Goal: Information Seeking & Learning: Learn about a topic

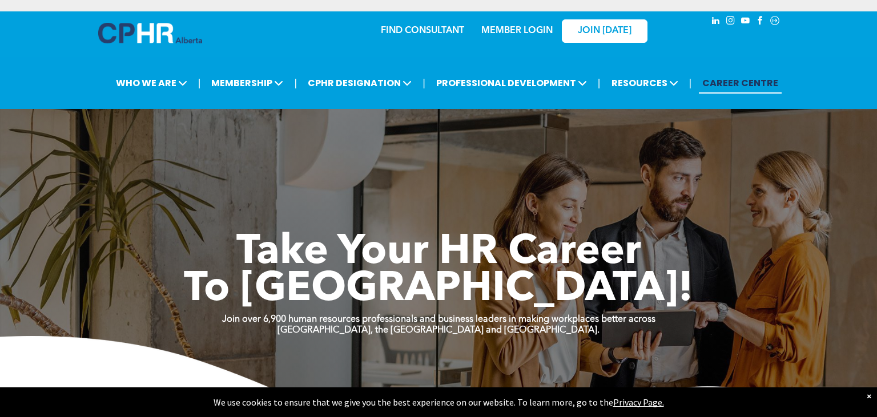
click at [868, 393] on div "×" at bounding box center [868, 395] width 5 height 11
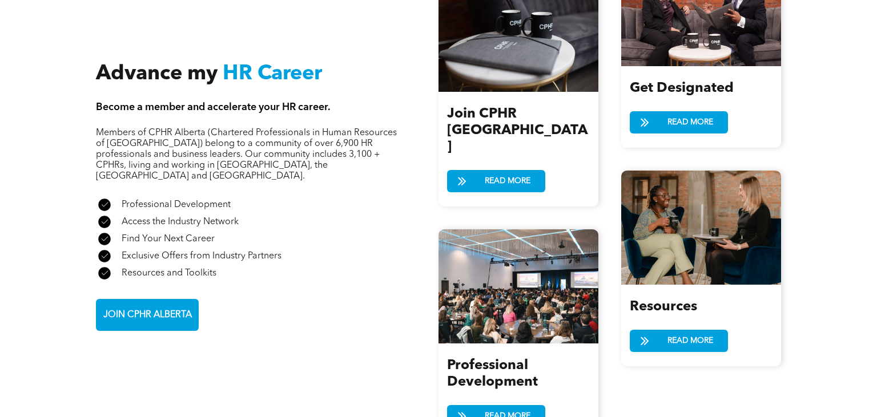
scroll to position [1326, 0]
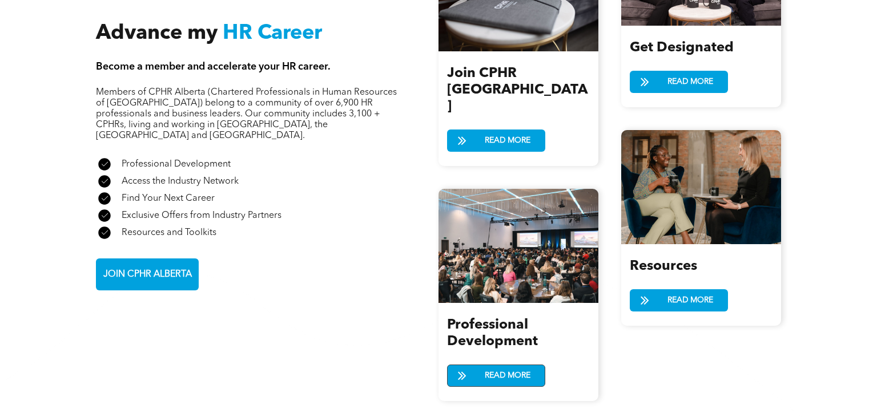
click at [497, 365] on span "READ MORE" at bounding box center [508, 375] width 54 height 21
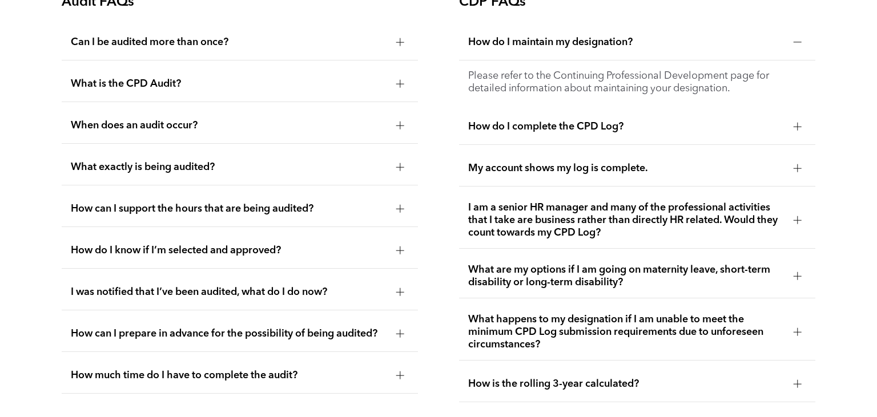
scroll to position [2109, 0]
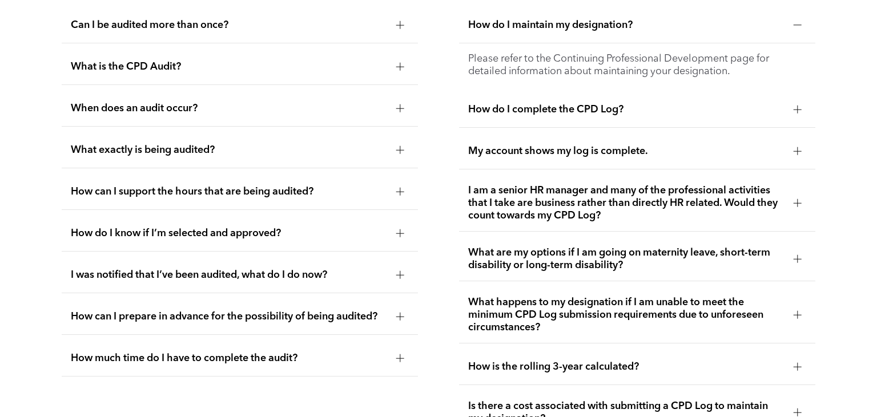
click at [403, 149] on div at bounding box center [400, 150] width 8 height 8
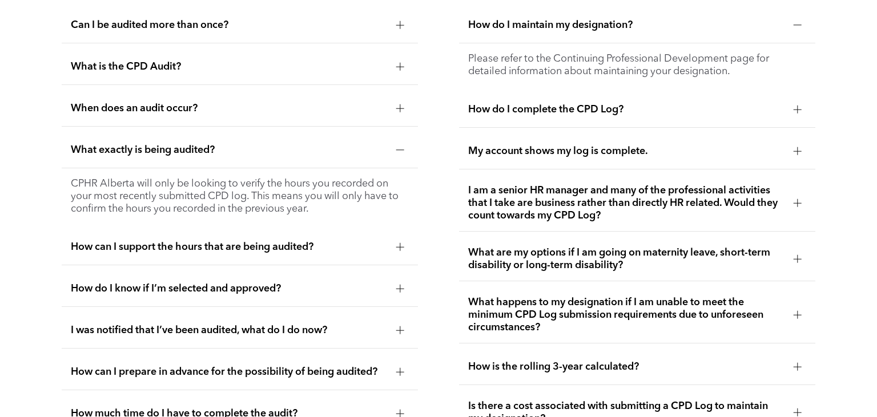
click at [402, 147] on div at bounding box center [400, 150] width 8 height 8
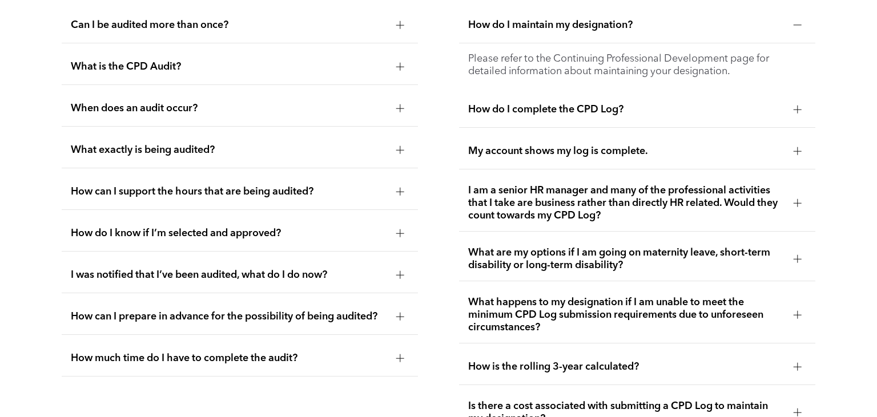
click at [393, 76] on div "What is the CPD Audit?" at bounding box center [240, 67] width 356 height 36
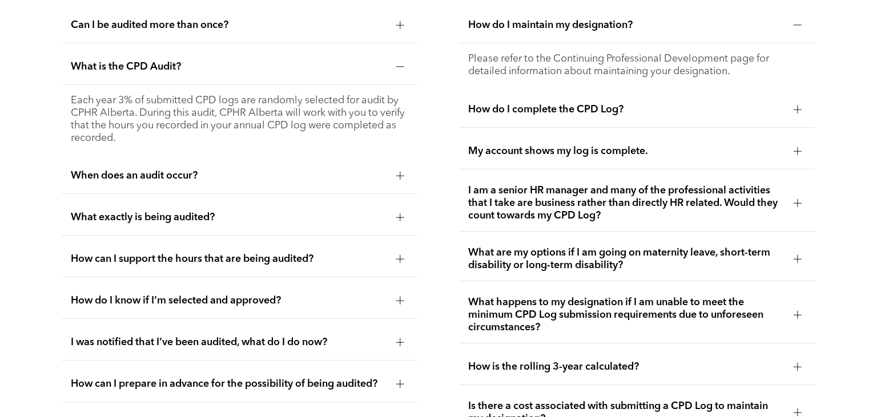
click at [394, 72] on div "What is the CPD Audit?" at bounding box center [240, 67] width 356 height 36
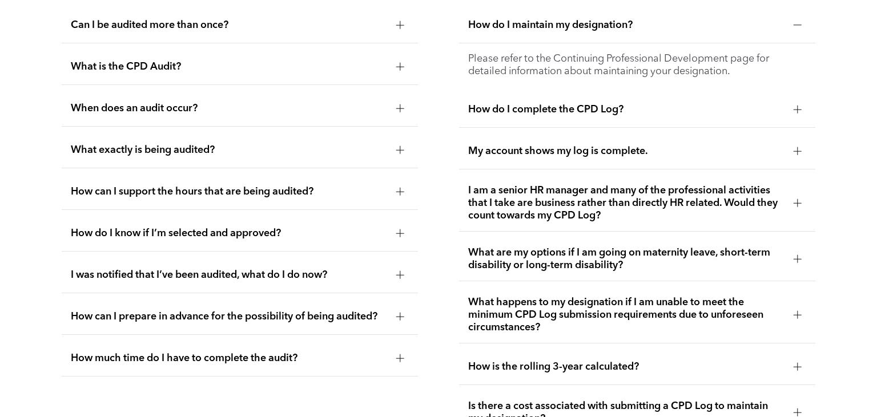
scroll to position [2169, 0]
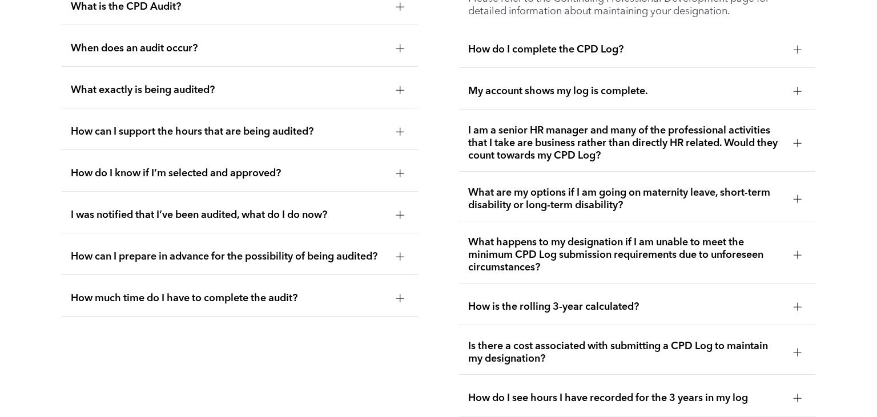
click at [804, 135] on div at bounding box center [797, 143] width 17 height 17
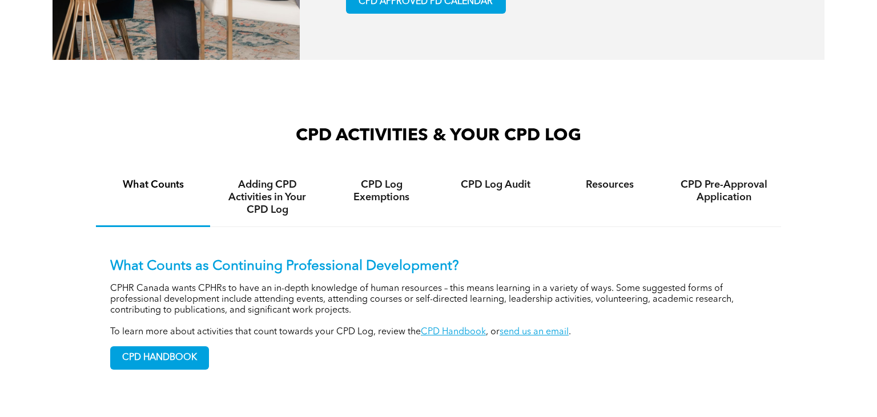
scroll to position [790, 0]
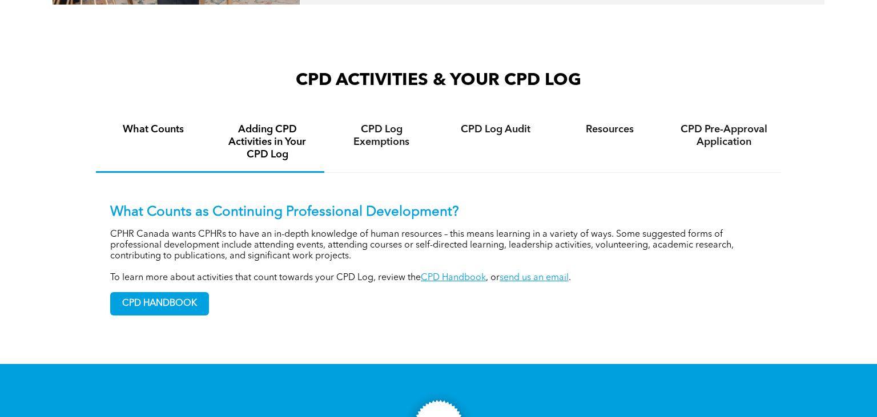
click at [252, 129] on h4 "Adding CPD Activities in Your CPD Log" at bounding box center [267, 142] width 94 height 38
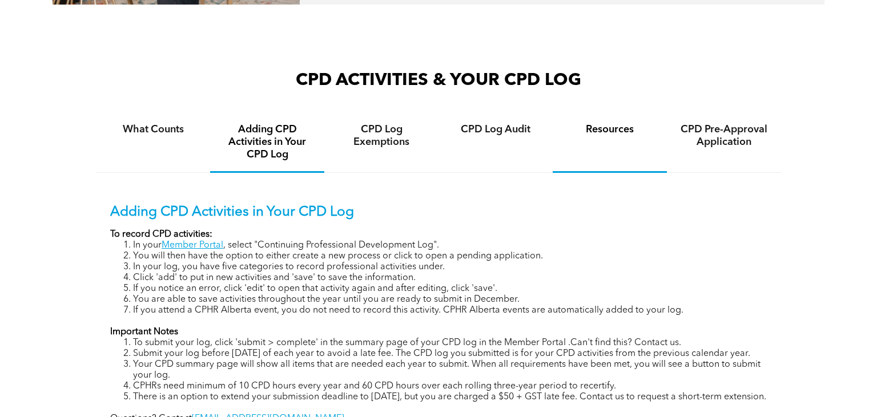
click at [620, 134] on div "Resources" at bounding box center [609, 143] width 114 height 60
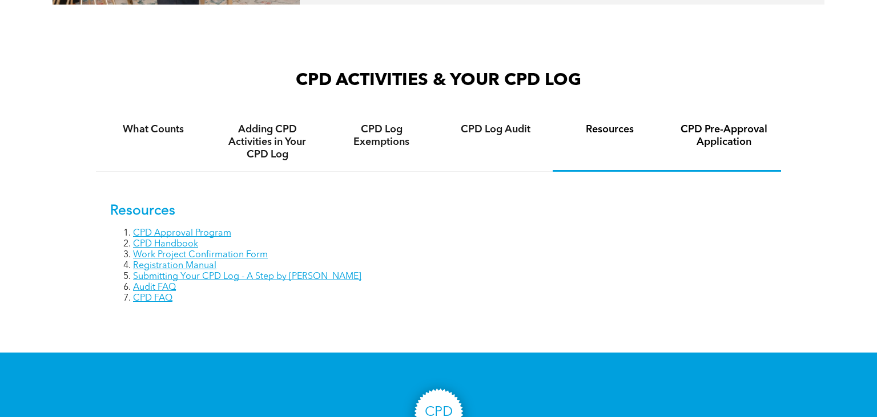
click at [705, 138] on h4 "CPD Pre-Approval Application" at bounding box center [724, 135] width 94 height 25
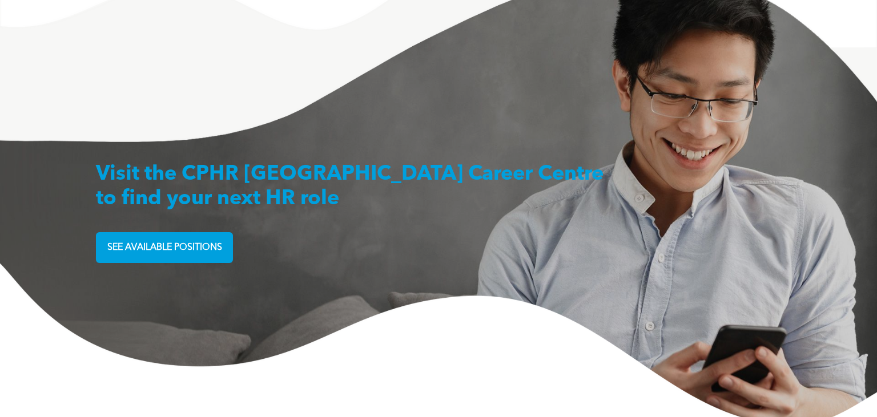
scroll to position [3266, 0]
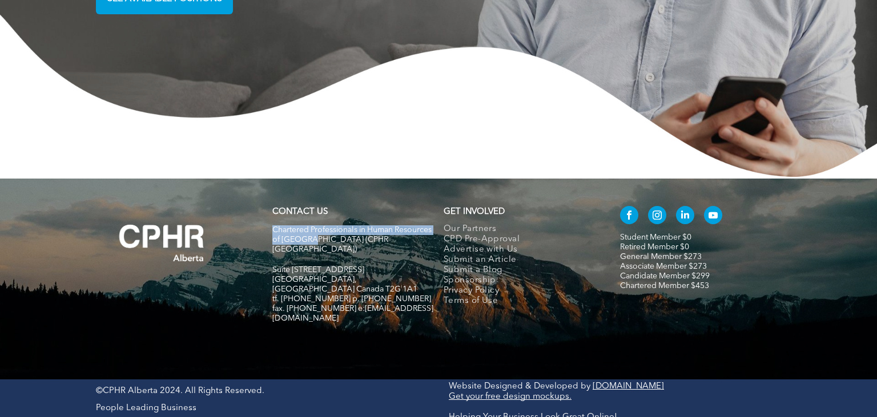
drag, startPoint x: 274, startPoint y: 239, endPoint x: 346, endPoint y: 247, distance: 72.3
click at [346, 247] on span "Chartered Professionals in Human Resources of [GEOGRAPHIC_DATA] (CPHR [GEOGRAPH…" at bounding box center [351, 239] width 159 height 27
copy span "Chartered Professionals in Human Resources of [GEOGRAPHIC_DATA]"
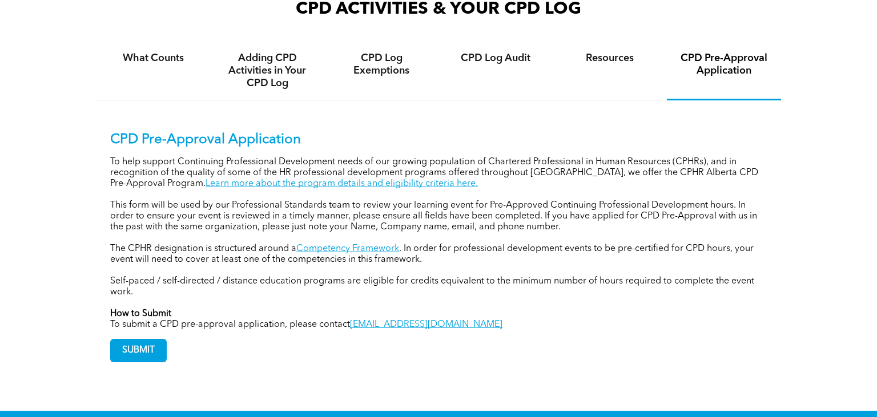
scroll to position [855, 0]
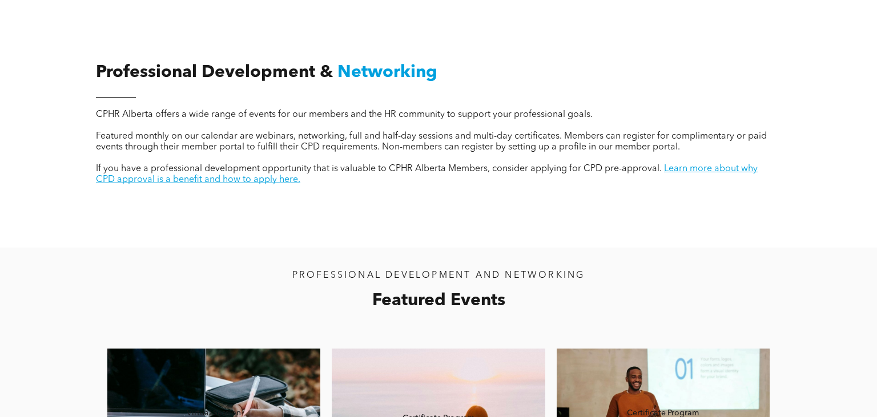
scroll to position [663, 0]
